Goal: Book appointment/travel/reservation

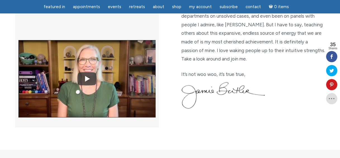
scroll to position [214, 0]
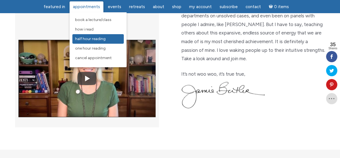
click at [91, 39] on span "Half Hour Reading" at bounding box center [90, 38] width 30 height 5
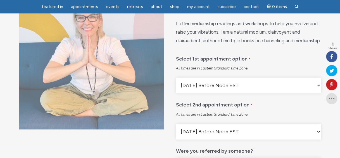
scroll to position [73, 0]
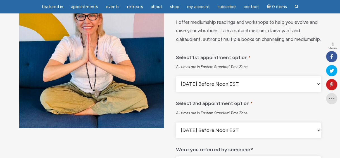
click at [204, 92] on select "[DATE] Before Noon EST [DATE] After Noon EST First Available Appointment" at bounding box center [248, 84] width 145 height 16
select select "First Available Appointment"
click at [176, 90] on select "[DATE] Before Noon EST [DATE] After Noon EST First Available Appointment" at bounding box center [248, 84] width 145 height 16
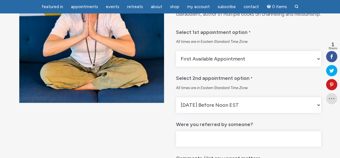
scroll to position [98, 0]
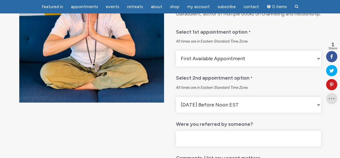
click at [239, 112] on select "[DATE] Before Noon EST [DATE] After Noon EST First Available Appointment" at bounding box center [248, 105] width 145 height 16
select select "First Available Appointment"
click at [176, 111] on select "[DATE] Before Noon EST [DATE] After Noon EST First Available Appointment" at bounding box center [248, 105] width 145 height 16
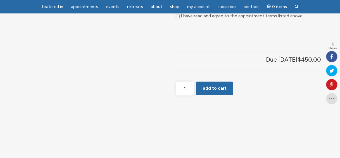
scroll to position [429, 0]
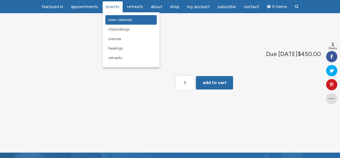
click at [115, 21] on span "View Calendar" at bounding box center [120, 19] width 24 height 5
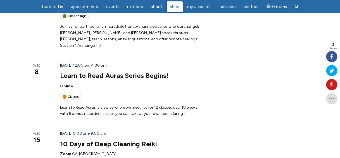
scroll to position [426, 0]
